Goal: Obtain resource: Obtain resource

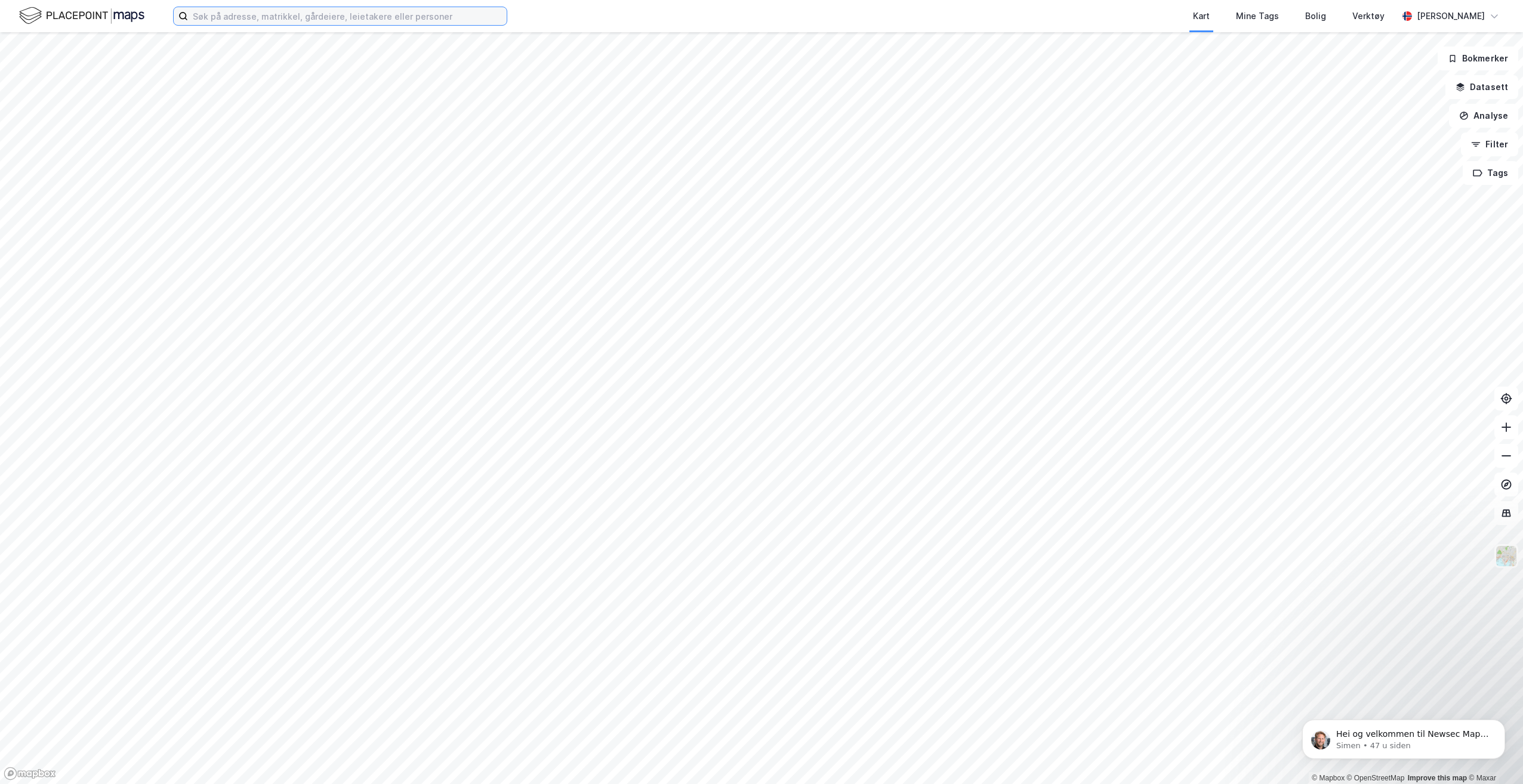
click at [309, 17] on input at bounding box center [347, 16] width 319 height 18
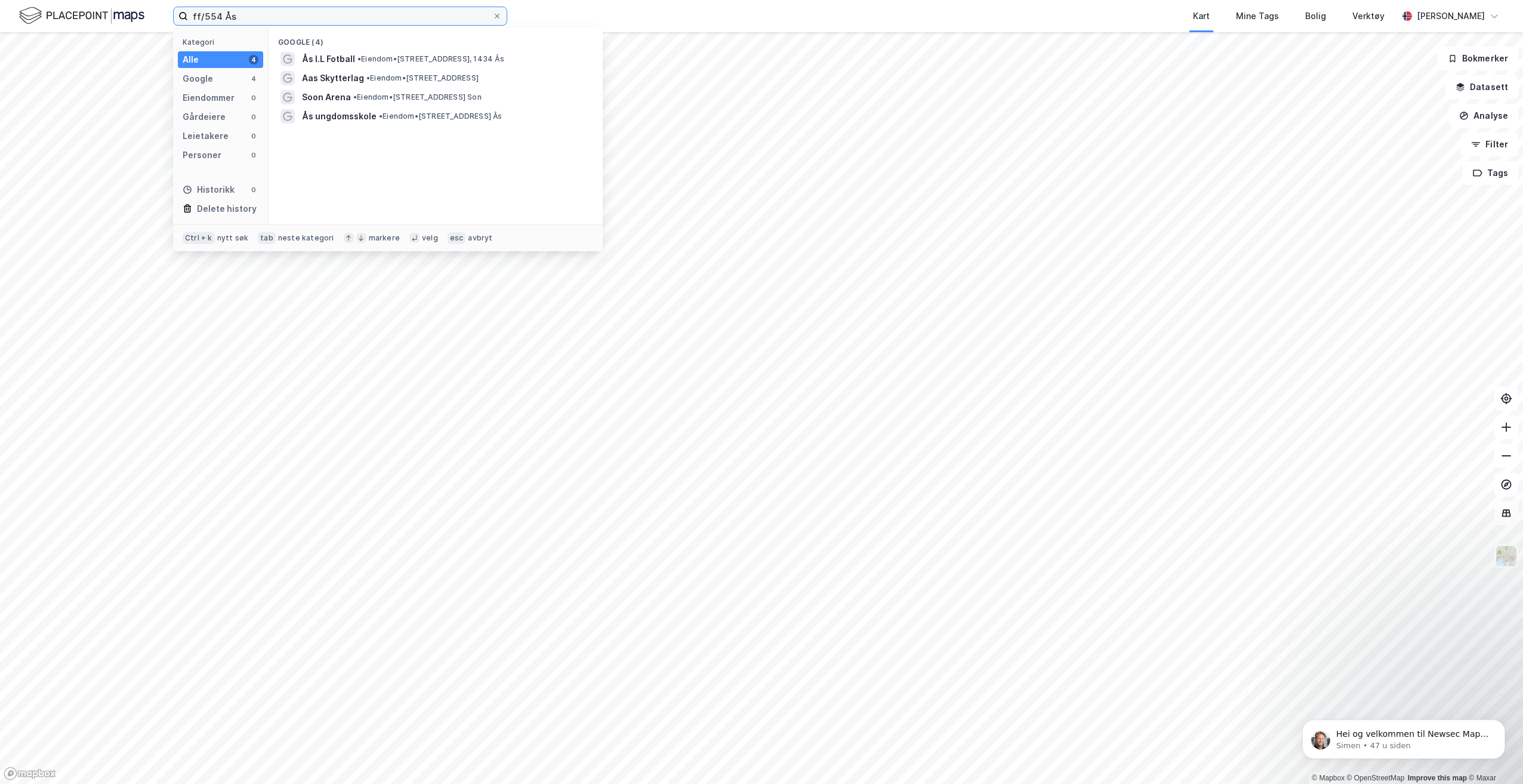
click at [196, 15] on input "ff/554 Ås" at bounding box center [340, 16] width 305 height 18
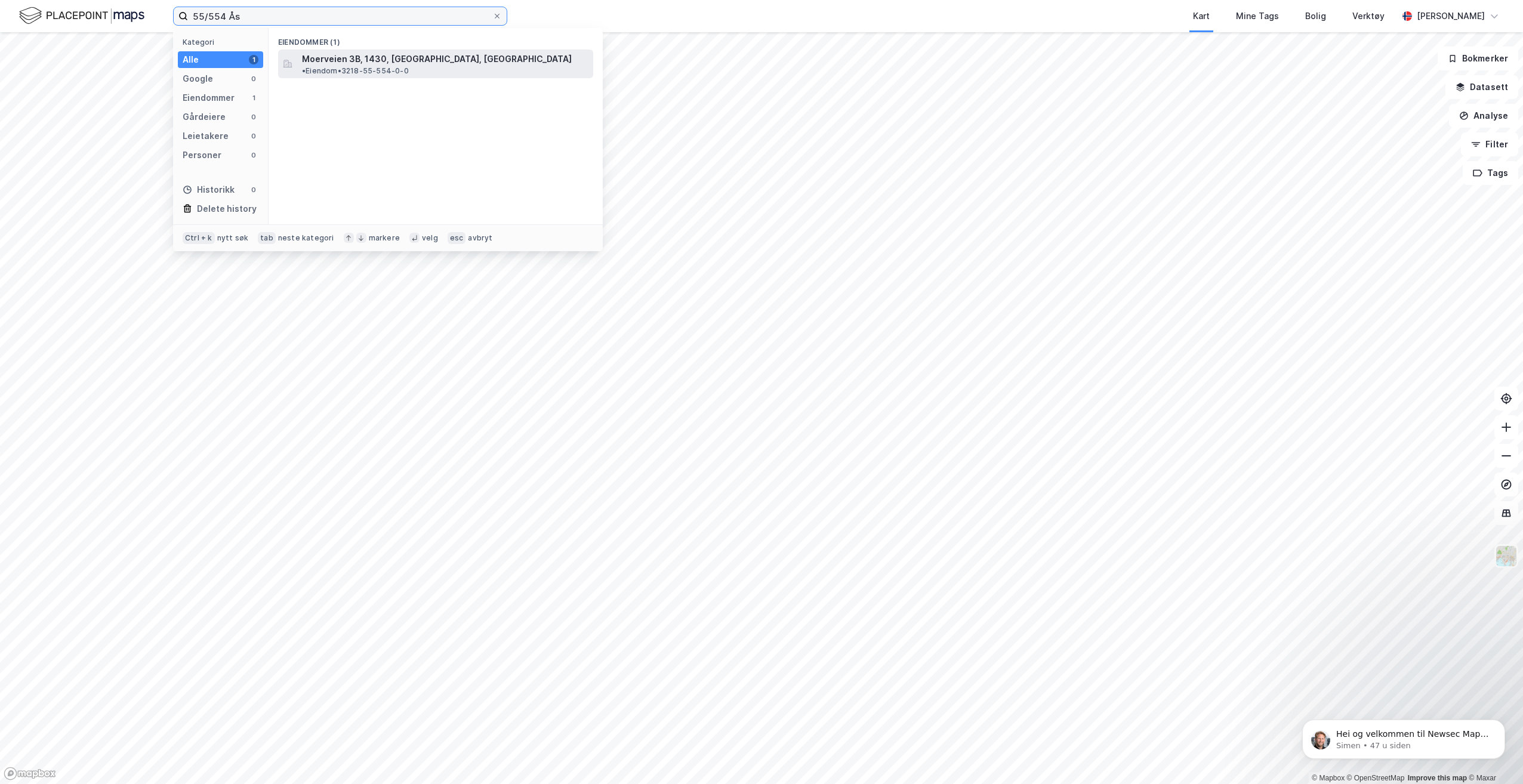
type input "55/554 Ås"
click at [361, 58] on span "Moerveien 3B, 1430, [GEOGRAPHIC_DATA], [GEOGRAPHIC_DATA]" at bounding box center [437, 59] width 270 height 15
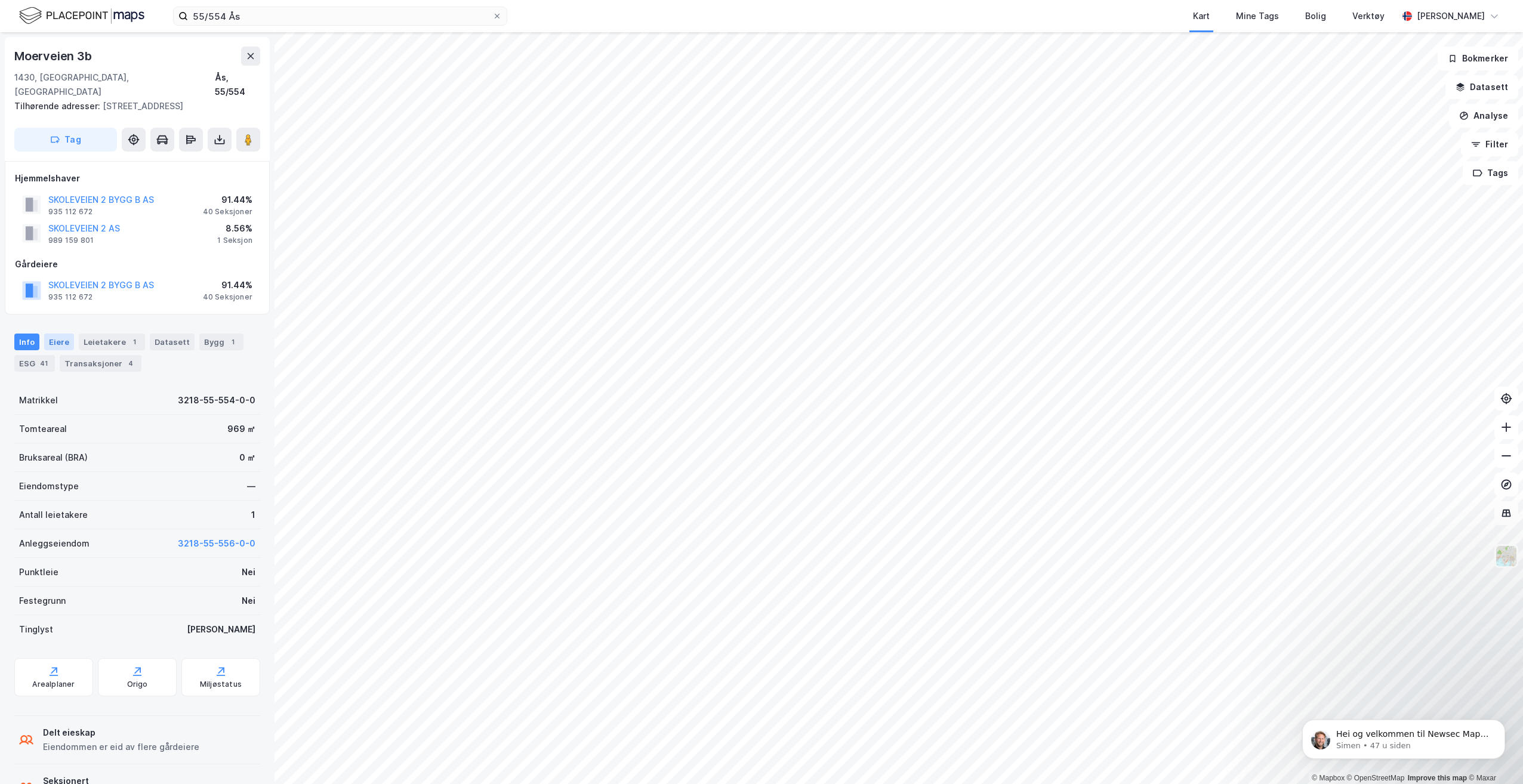
click at [68, 334] on div "Eiere" at bounding box center [59, 342] width 30 height 16
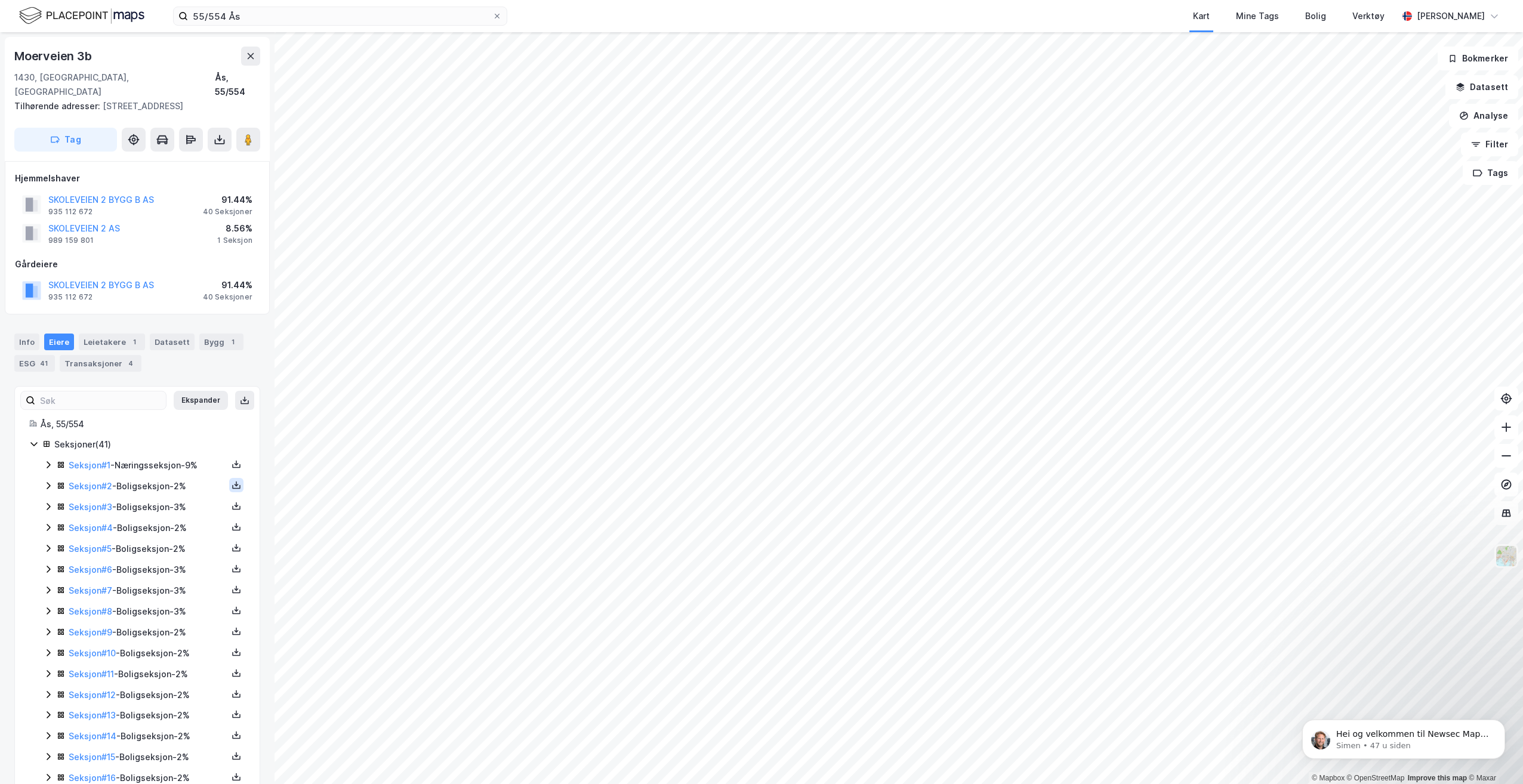
click at [229, 478] on button at bounding box center [237, 485] width 15 height 15
click at [181, 436] on div "Grunnbok" at bounding box center [170, 449] width 105 height 29
